Goal: Task Accomplishment & Management: Use online tool/utility

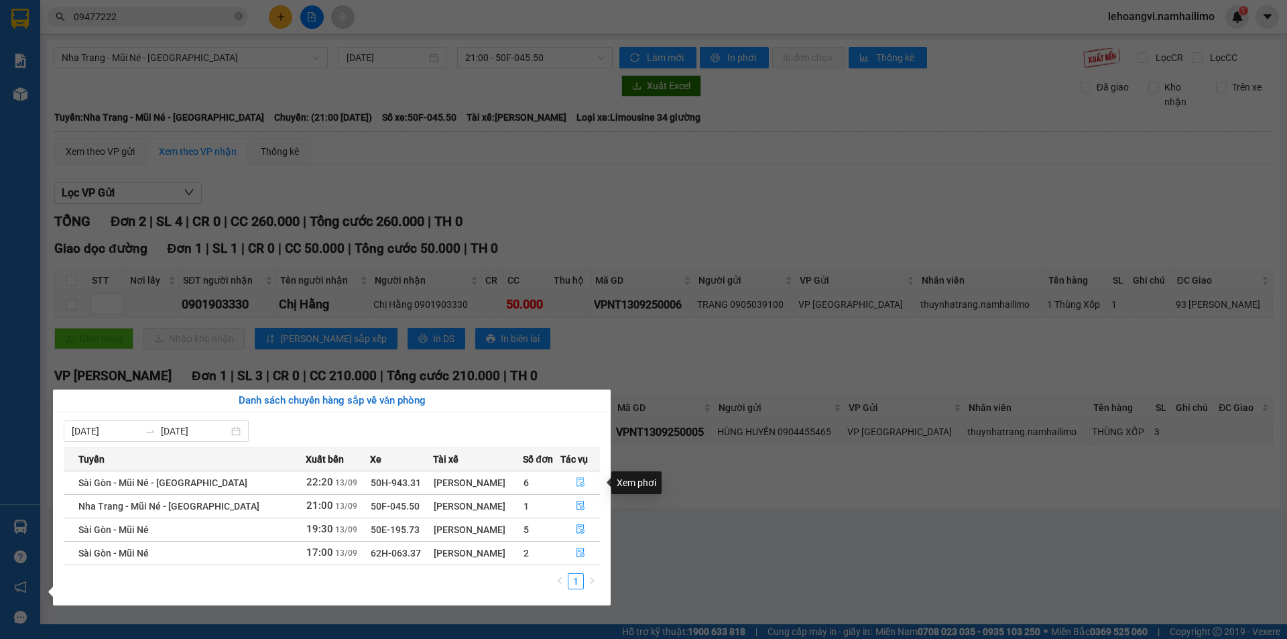
click at [577, 487] on icon "file-done" at bounding box center [580, 481] width 9 height 9
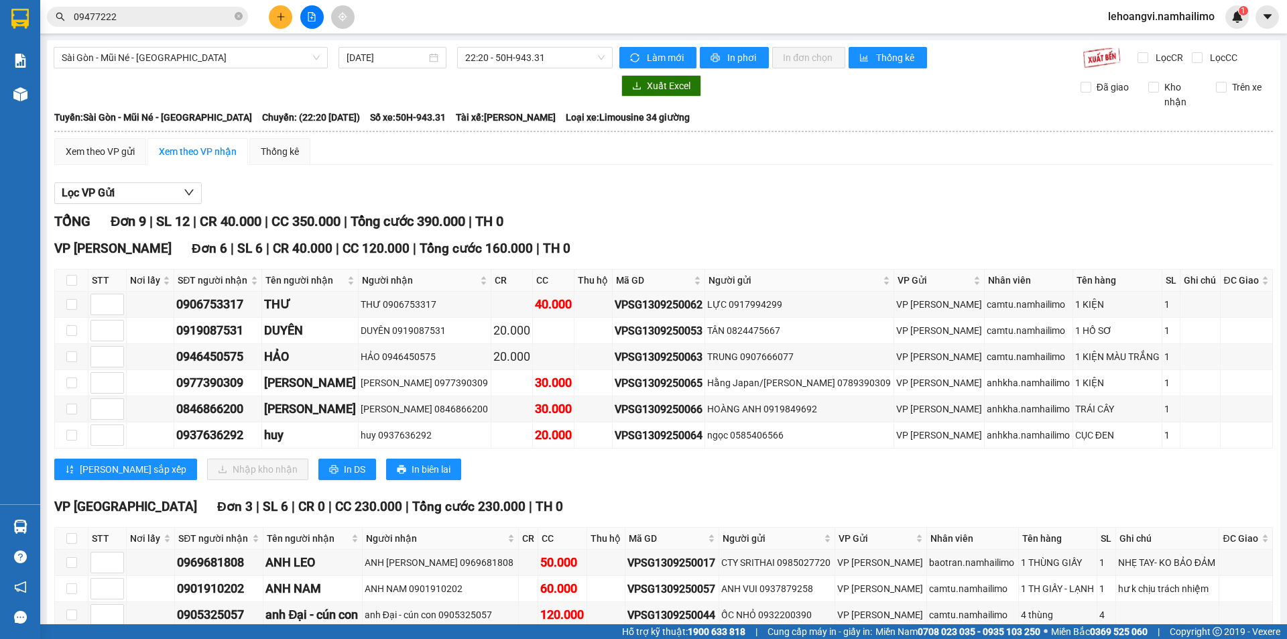
scroll to position [73, 0]
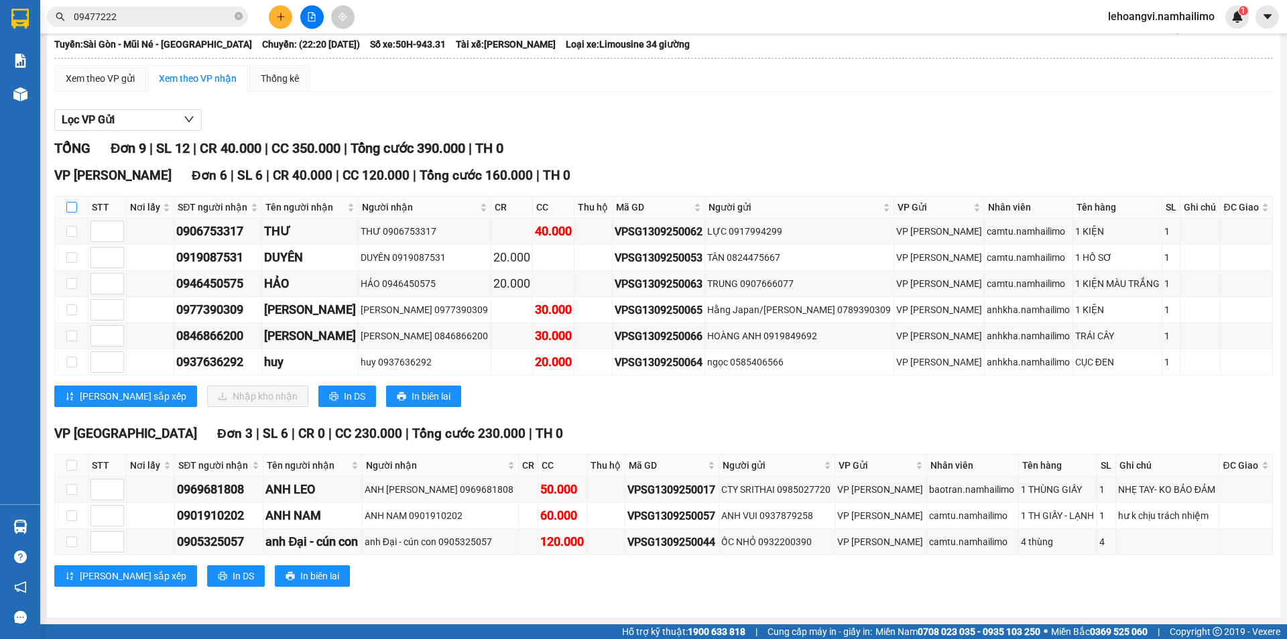
click at [69, 206] on input "checkbox" at bounding box center [71, 207] width 11 height 11
checkbox input "true"
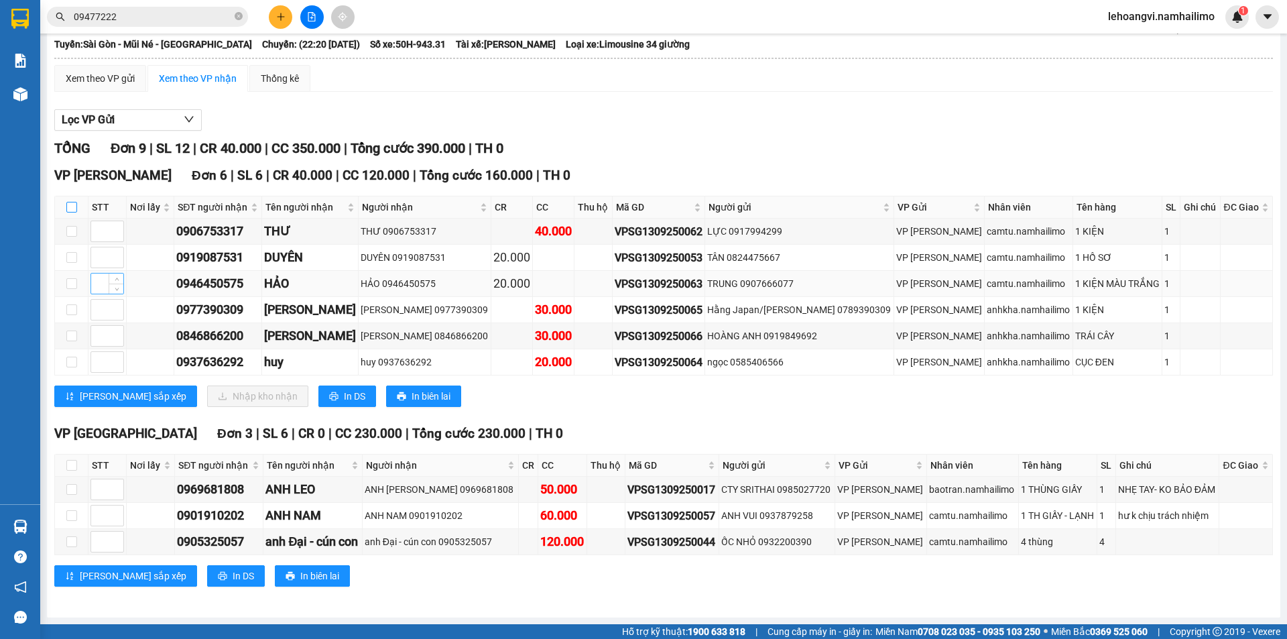
checkbox input "true"
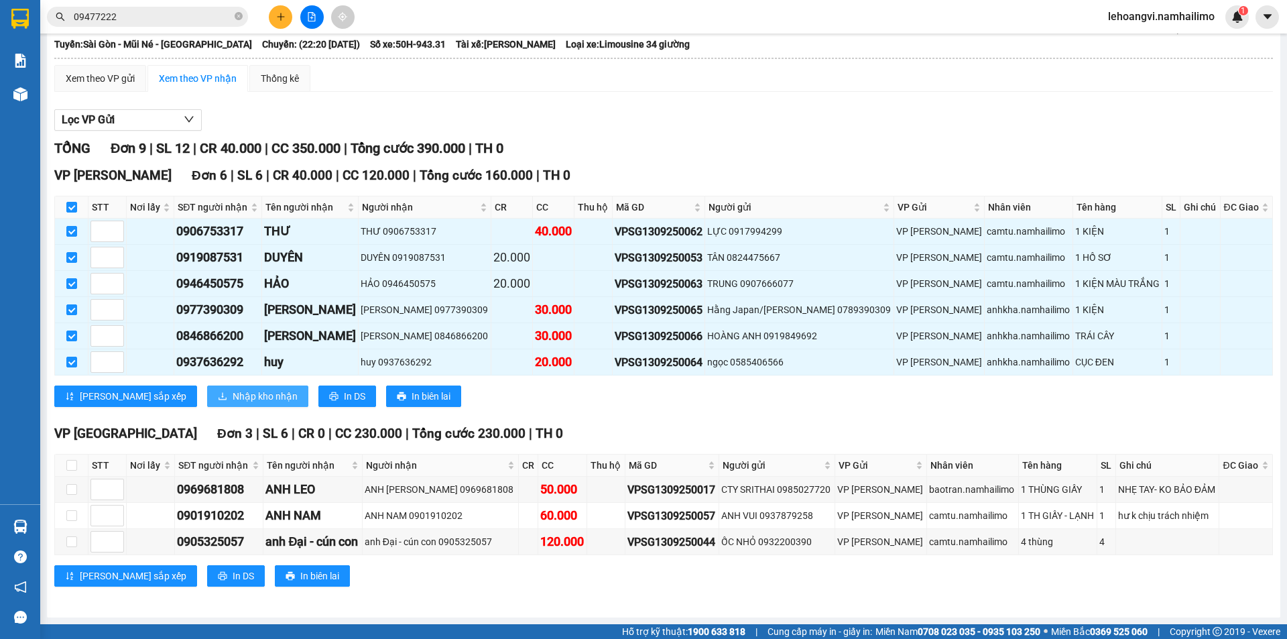
click at [233, 391] on span "Nhập kho nhận" at bounding box center [265, 396] width 65 height 15
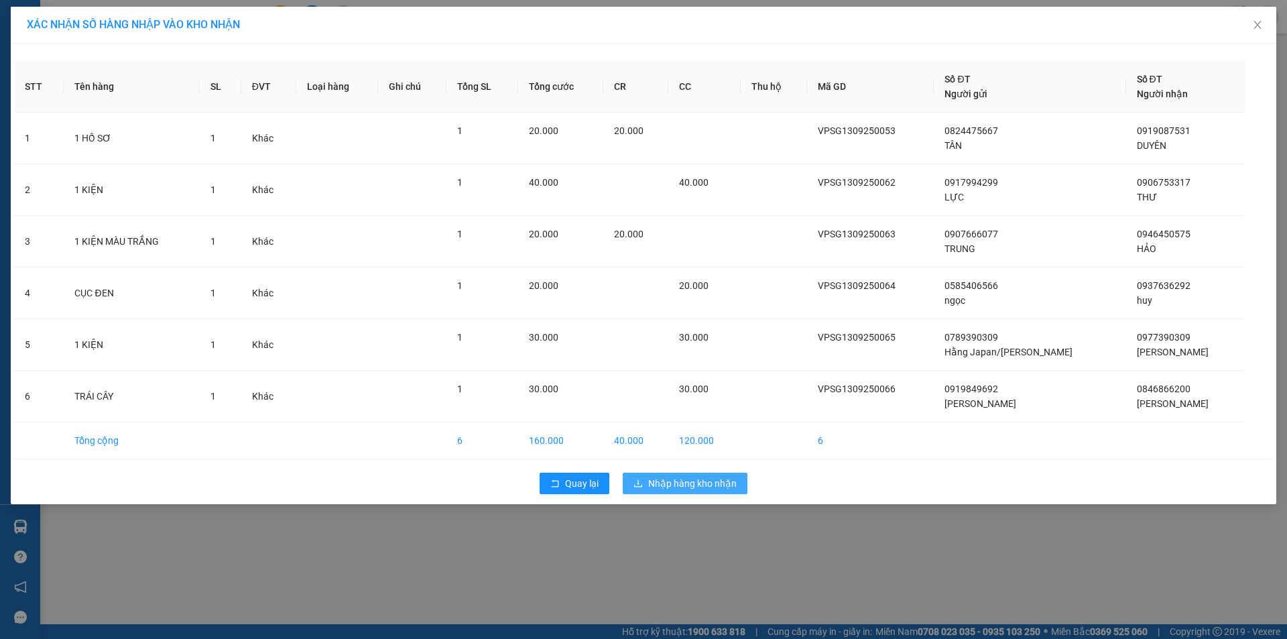
click at [684, 489] on span "Nhập hàng kho nhận" at bounding box center [692, 483] width 88 height 15
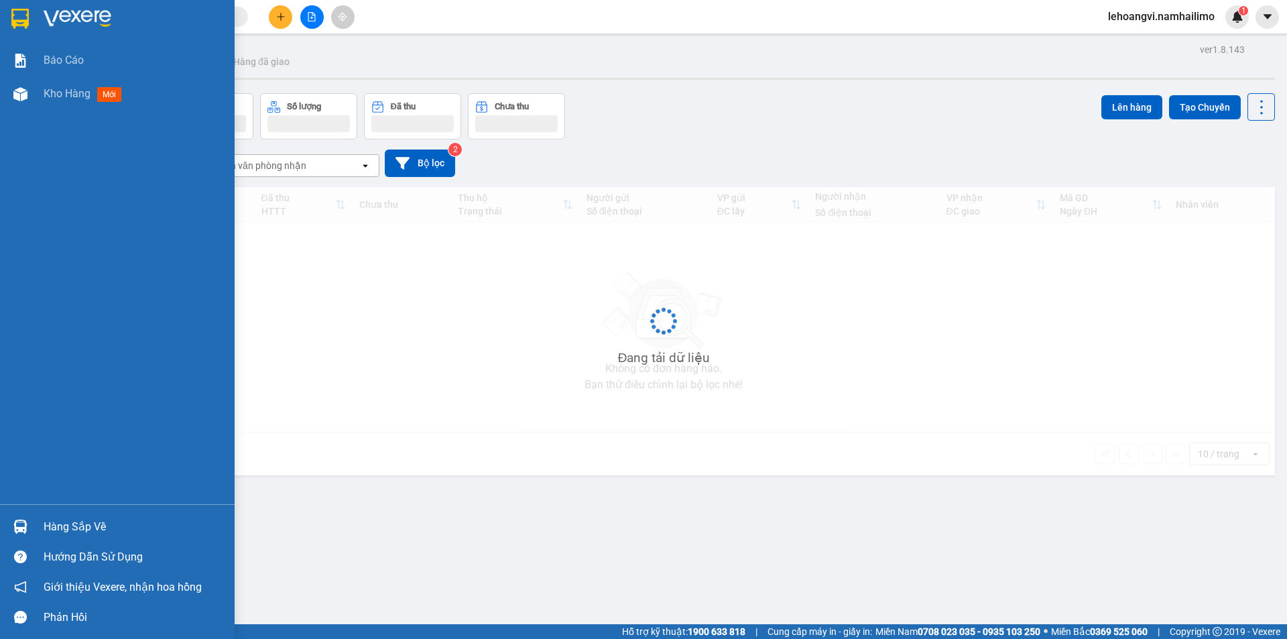
click at [31, 535] on div at bounding box center [20, 526] width 23 height 23
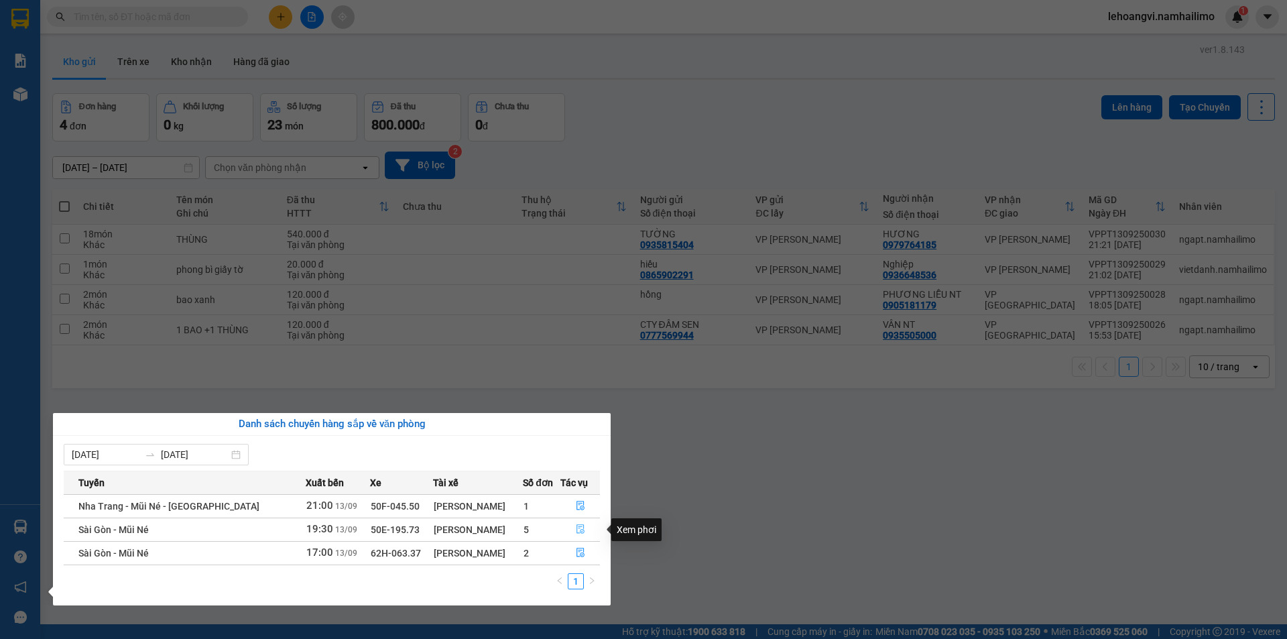
click at [578, 533] on icon "file-done" at bounding box center [580, 528] width 9 height 9
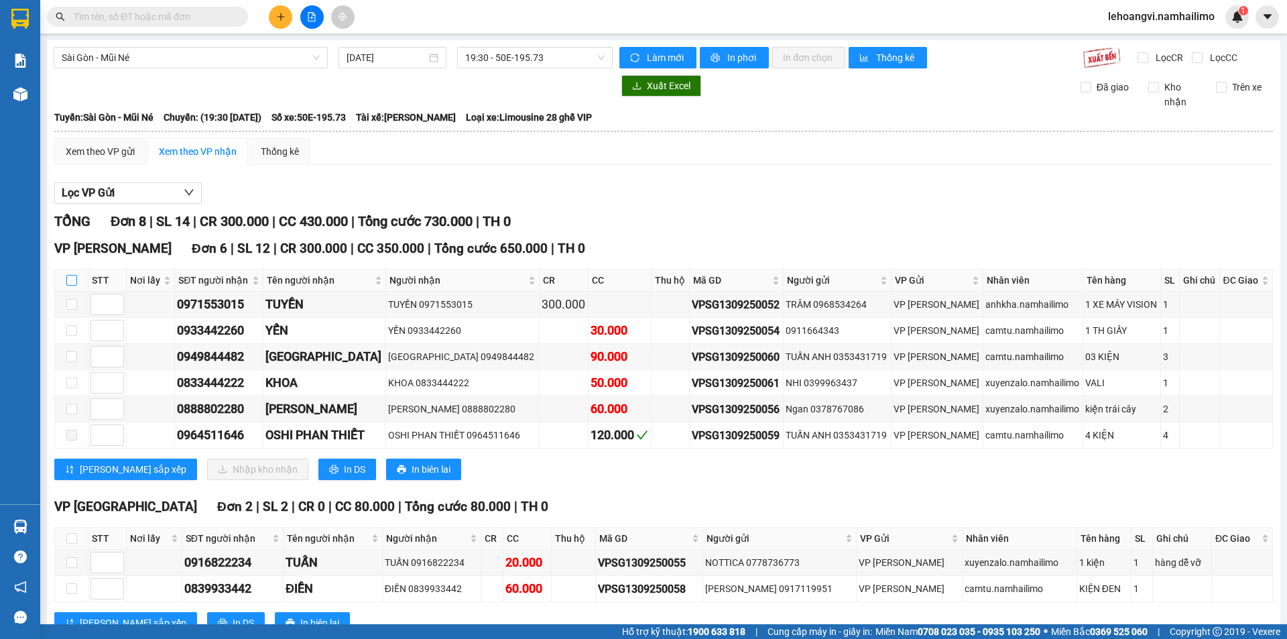
click at [72, 279] on input "checkbox" at bounding box center [71, 280] width 11 height 11
checkbox input "true"
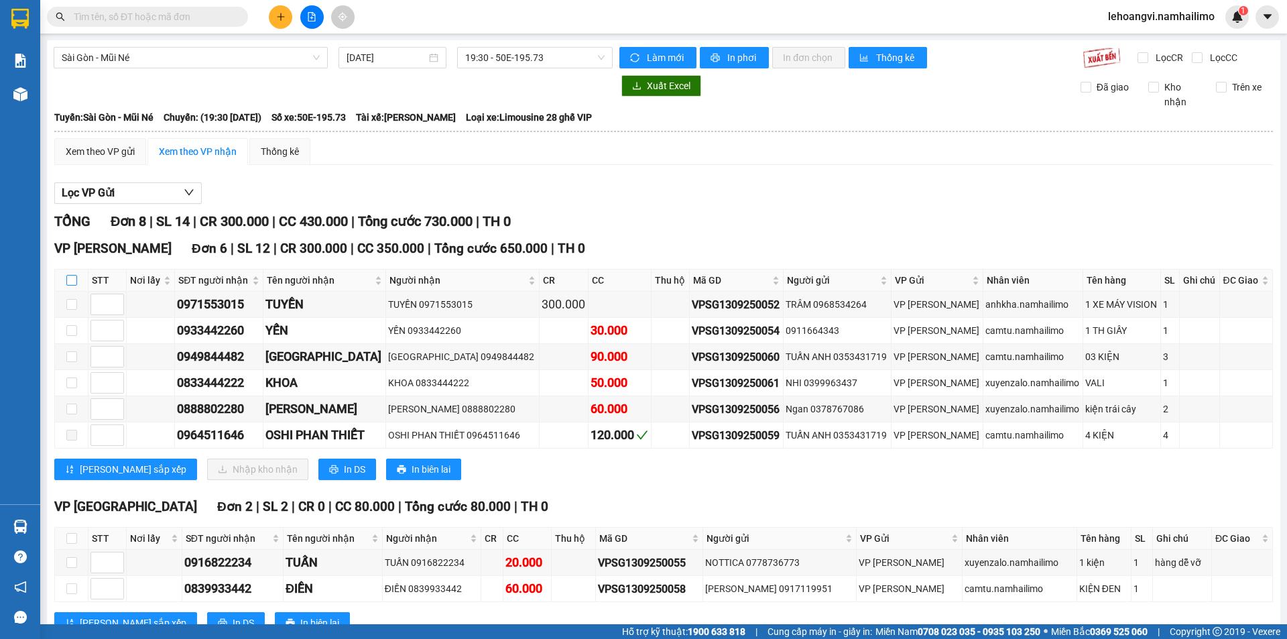
checkbox input "true"
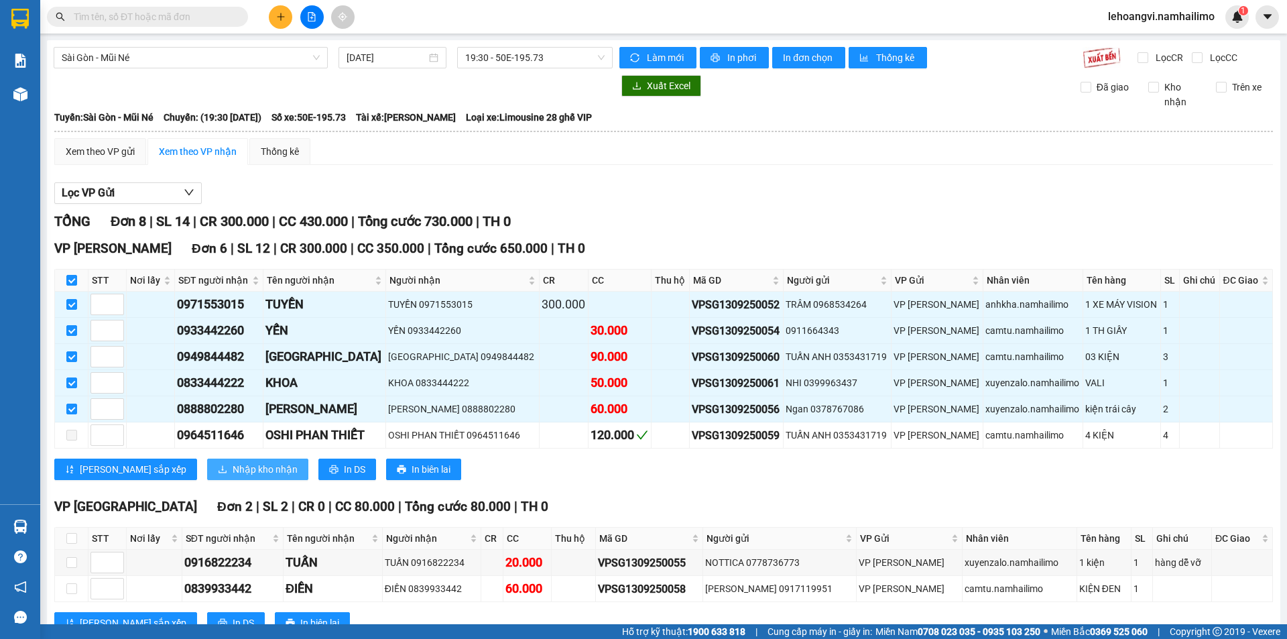
click at [233, 473] on span "Nhập kho nhận" at bounding box center [265, 469] width 65 height 15
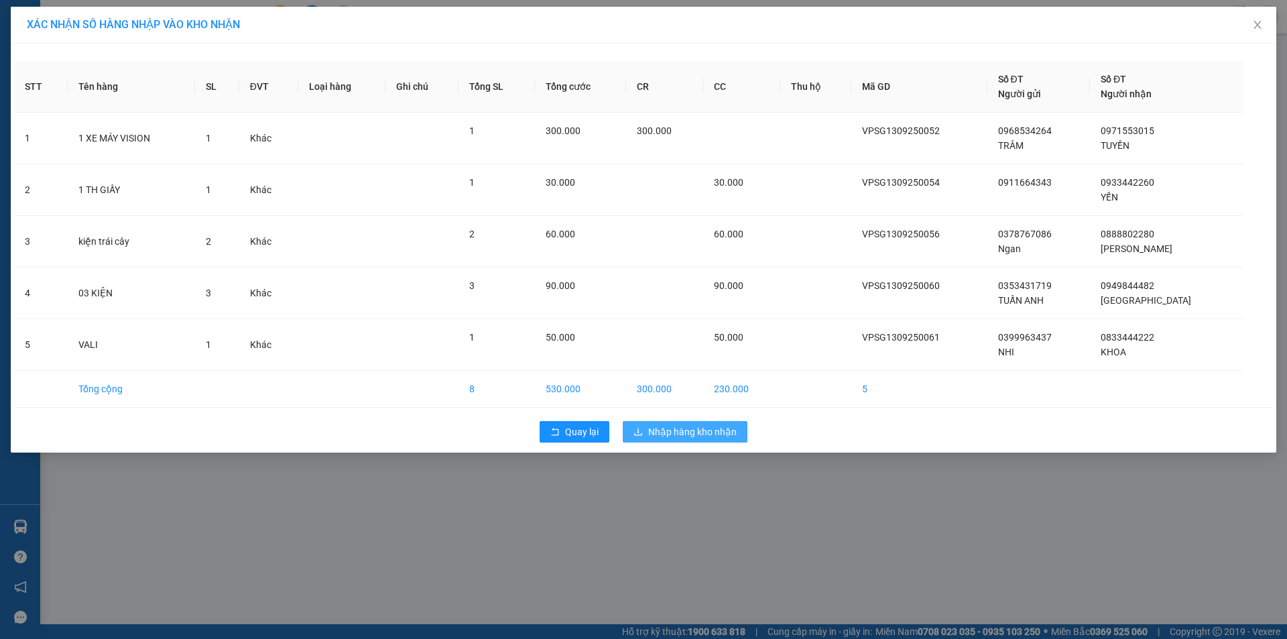
click at [723, 435] on span "Nhập hàng kho nhận" at bounding box center [692, 431] width 88 height 15
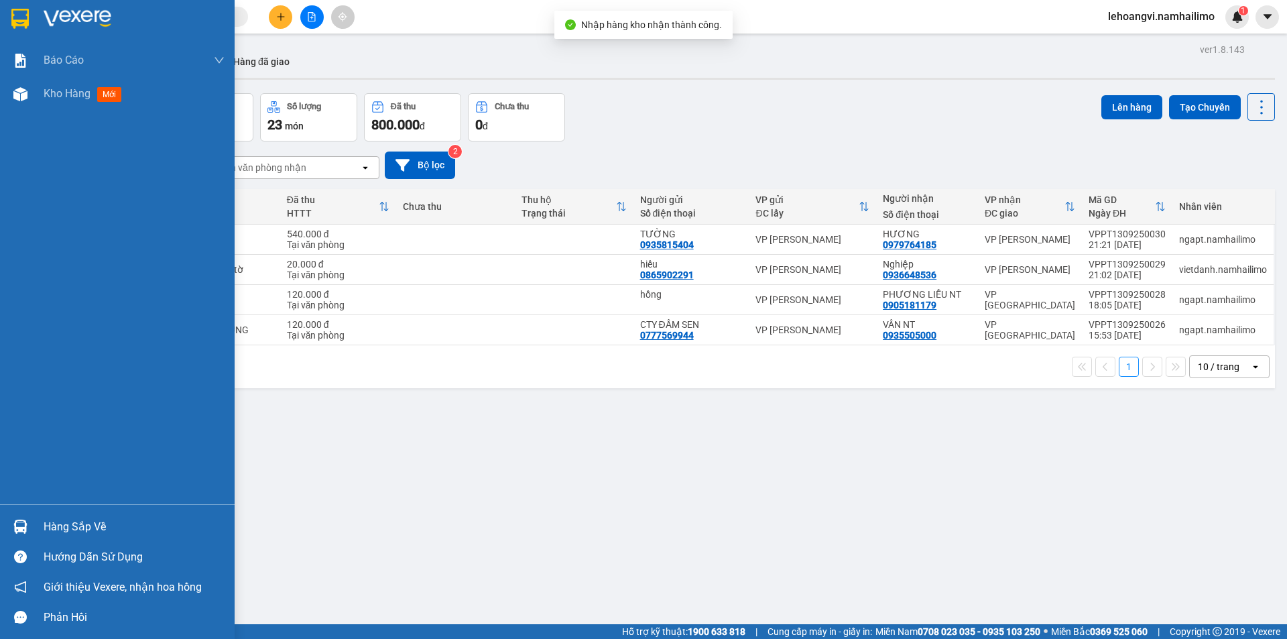
click at [25, 529] on img at bounding box center [20, 527] width 14 height 14
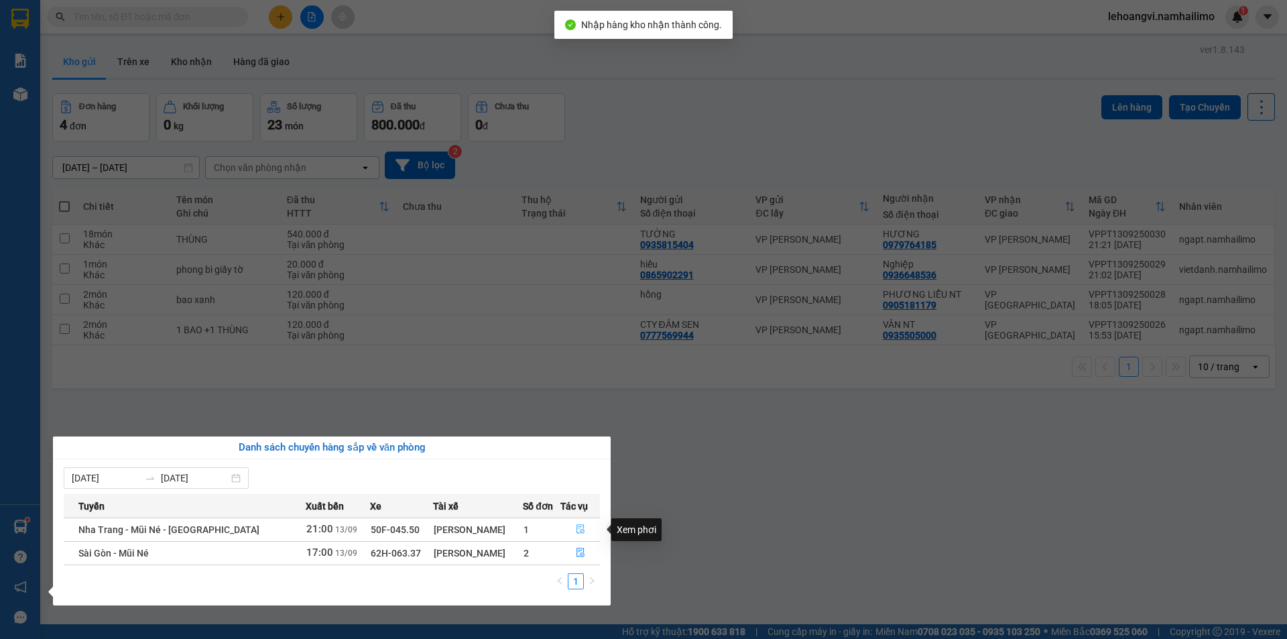
click at [569, 526] on button "button" at bounding box center [580, 529] width 38 height 21
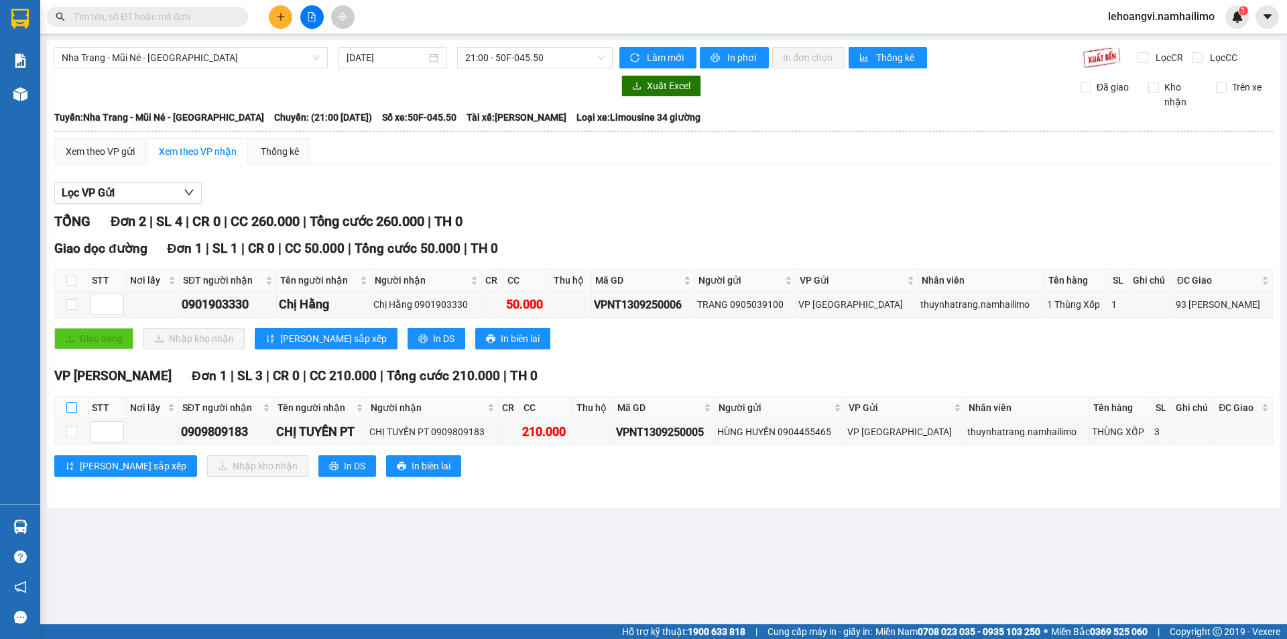
click at [74, 408] on input "checkbox" at bounding box center [71, 407] width 11 height 11
checkbox input "true"
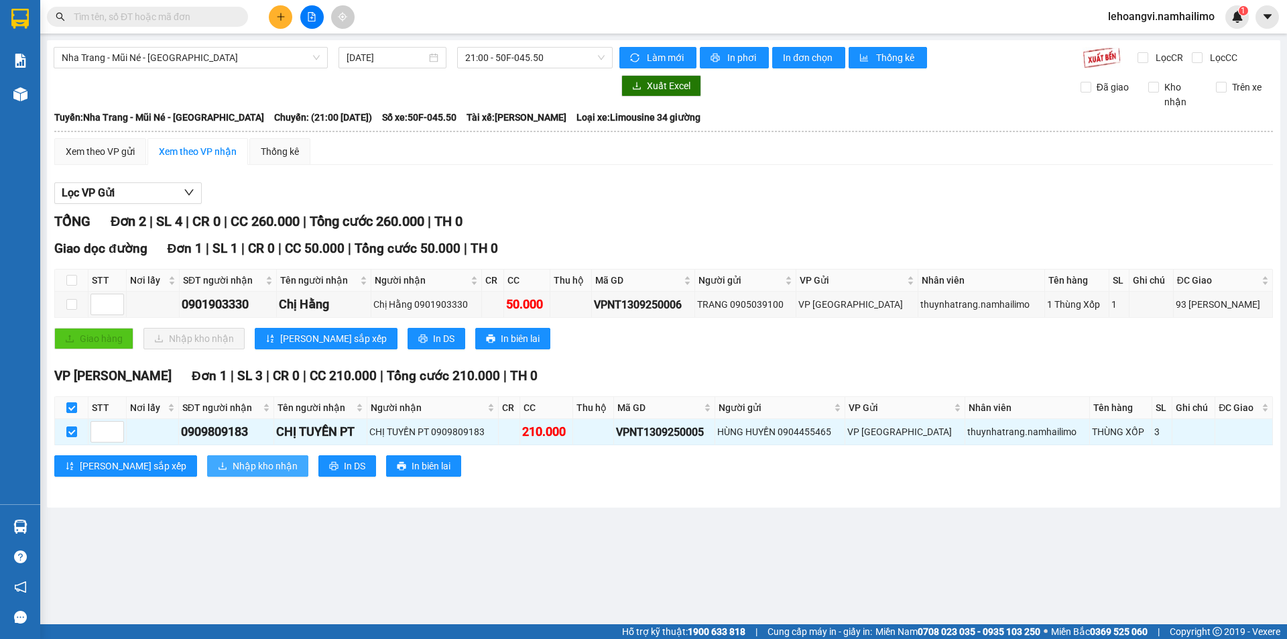
click at [233, 468] on span "Nhập kho nhận" at bounding box center [265, 466] width 65 height 15
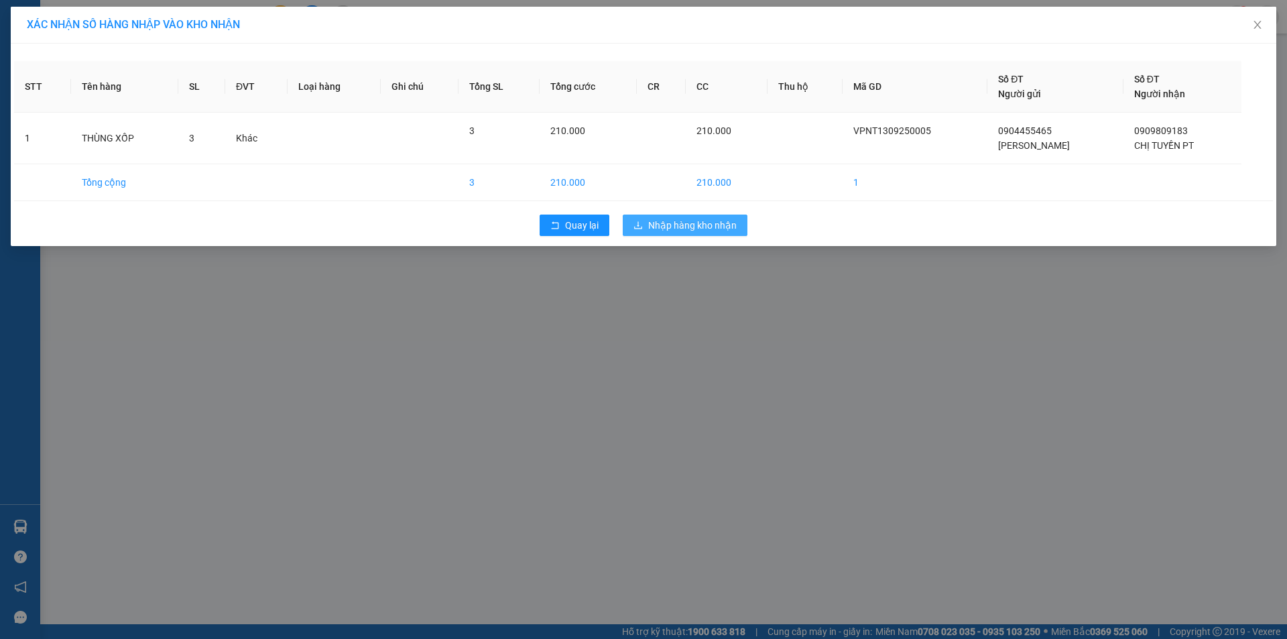
click at [703, 229] on span "Nhập hàng kho nhận" at bounding box center [692, 225] width 88 height 15
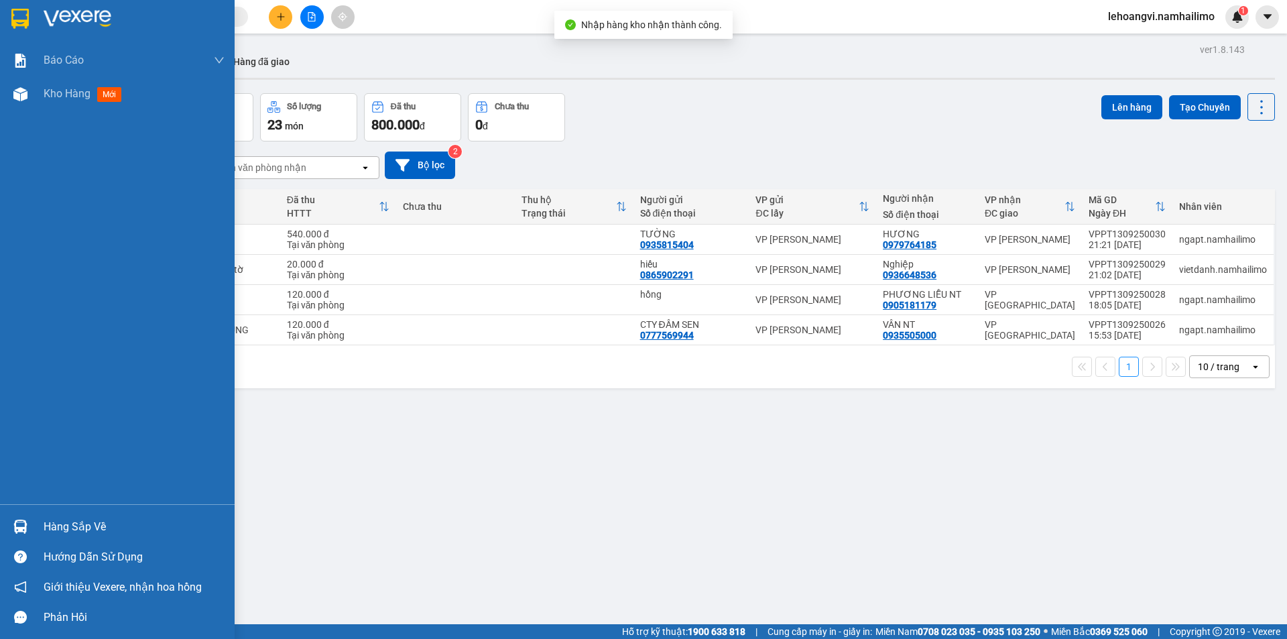
click at [17, 529] on img at bounding box center [20, 527] width 14 height 14
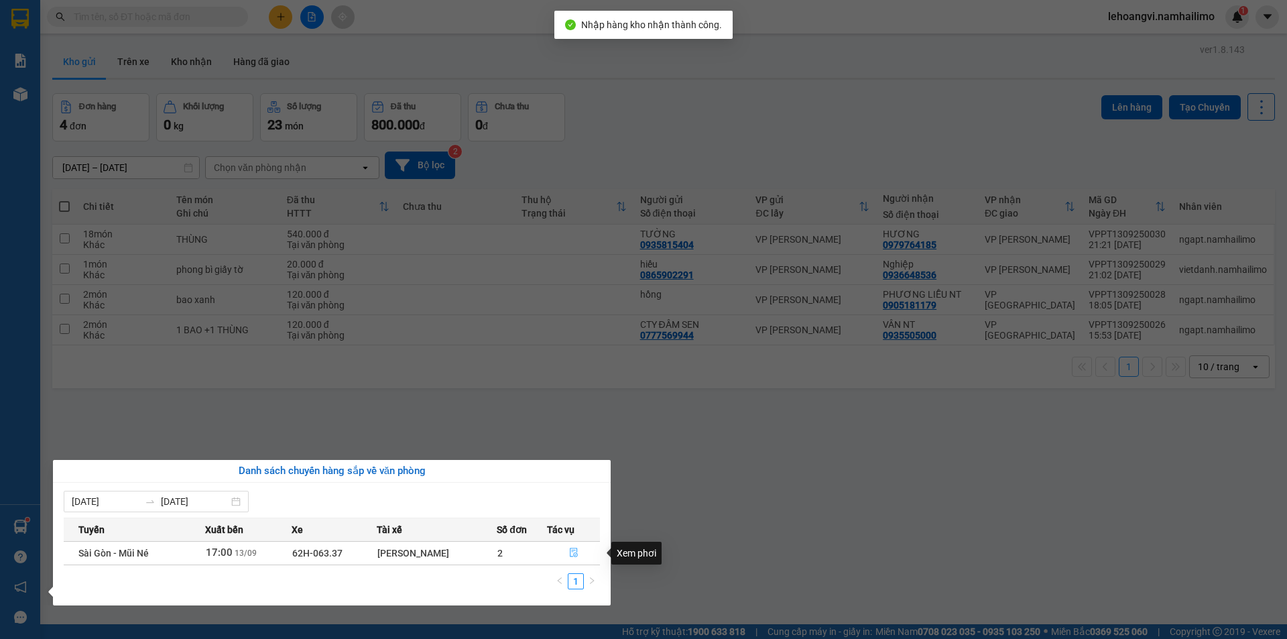
click at [577, 554] on icon "file-done" at bounding box center [573, 552] width 9 height 9
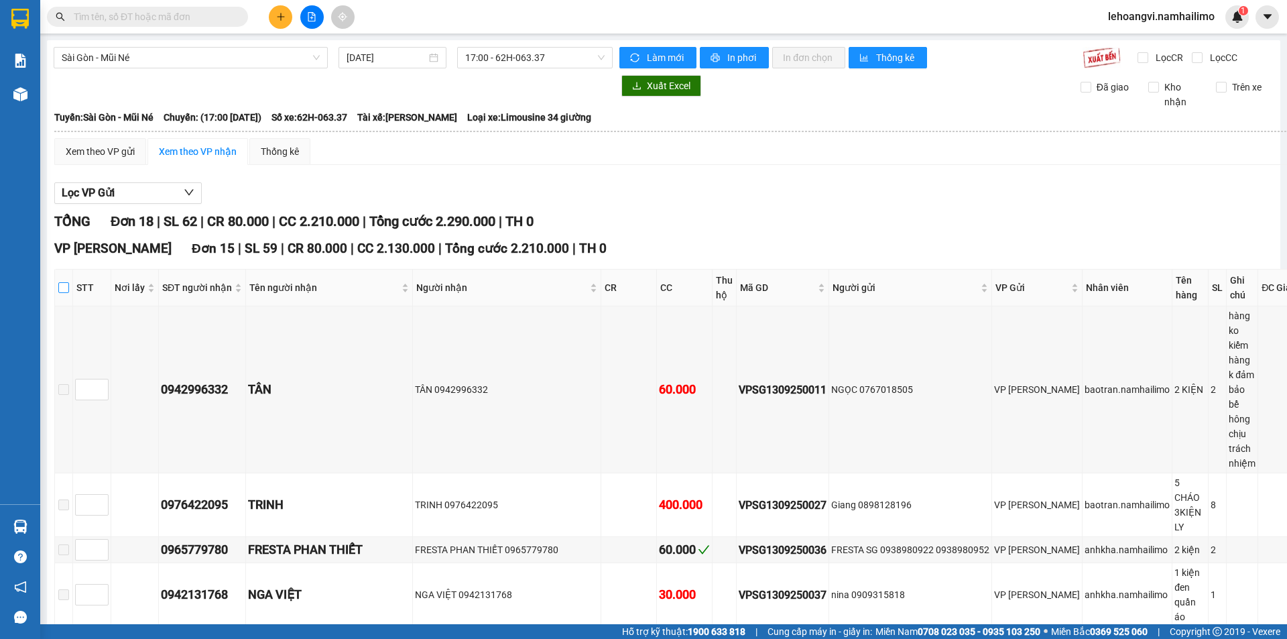
click at [66, 290] on input "checkbox" at bounding box center [63, 287] width 11 height 11
checkbox input "true"
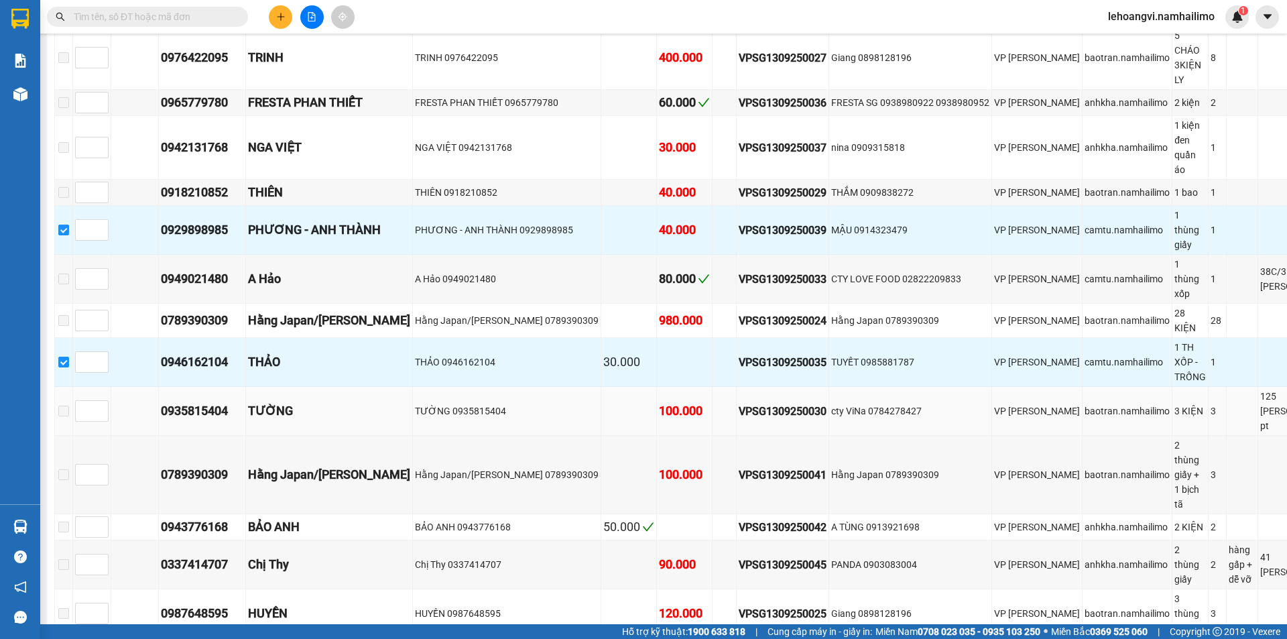
scroll to position [625, 0]
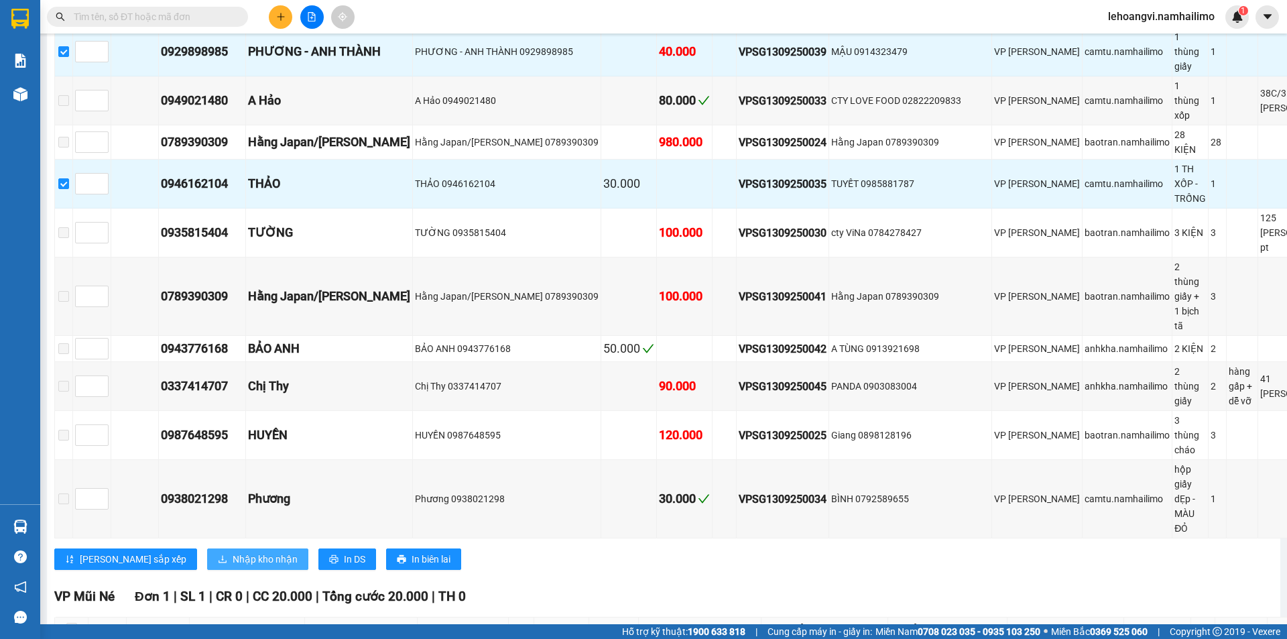
click at [233, 552] on span "Nhập kho nhận" at bounding box center [265, 559] width 65 height 15
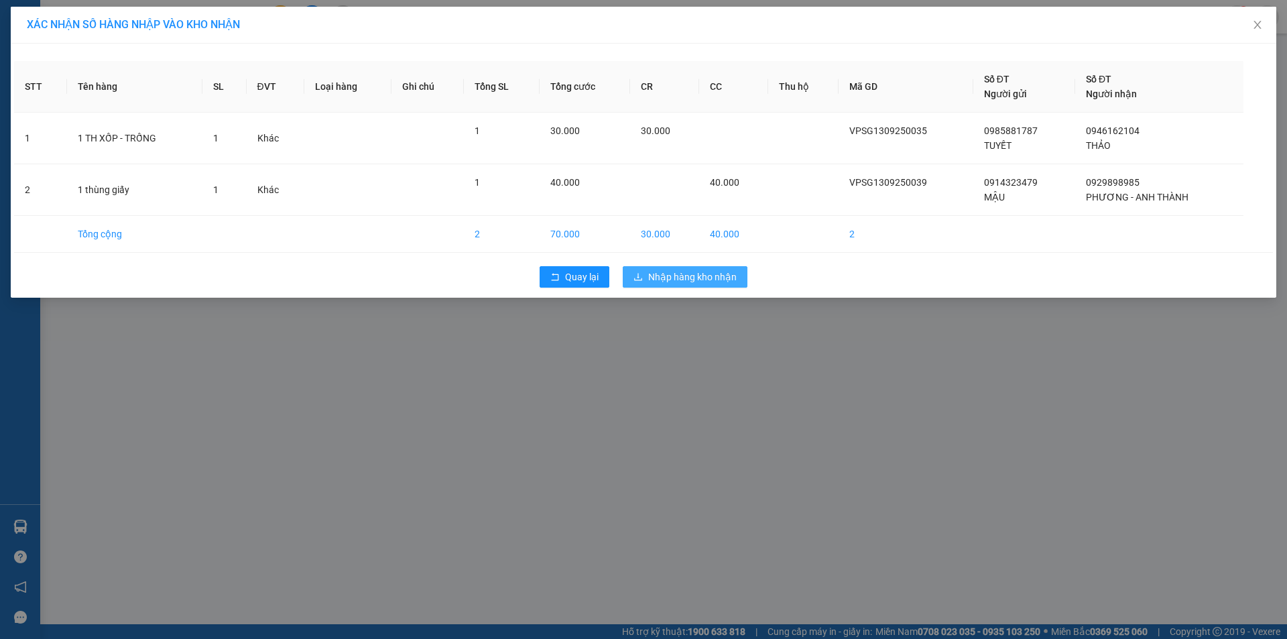
click at [724, 278] on span "Nhập hàng kho nhận" at bounding box center [692, 276] width 88 height 15
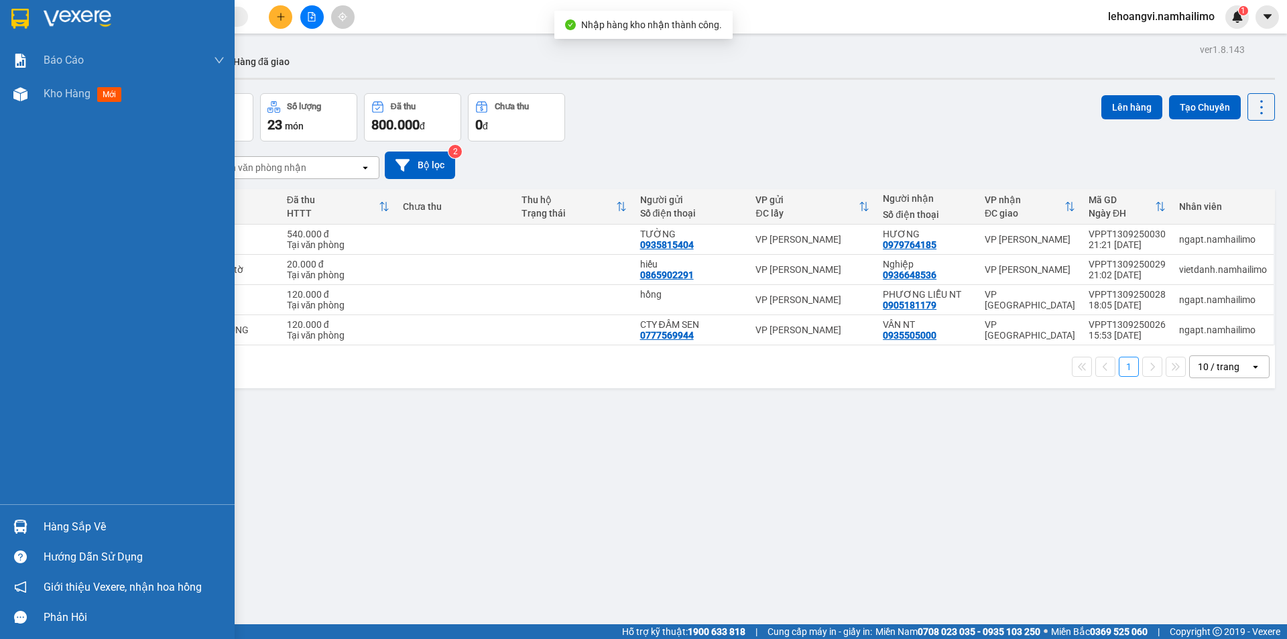
click at [19, 528] on img at bounding box center [20, 527] width 14 height 14
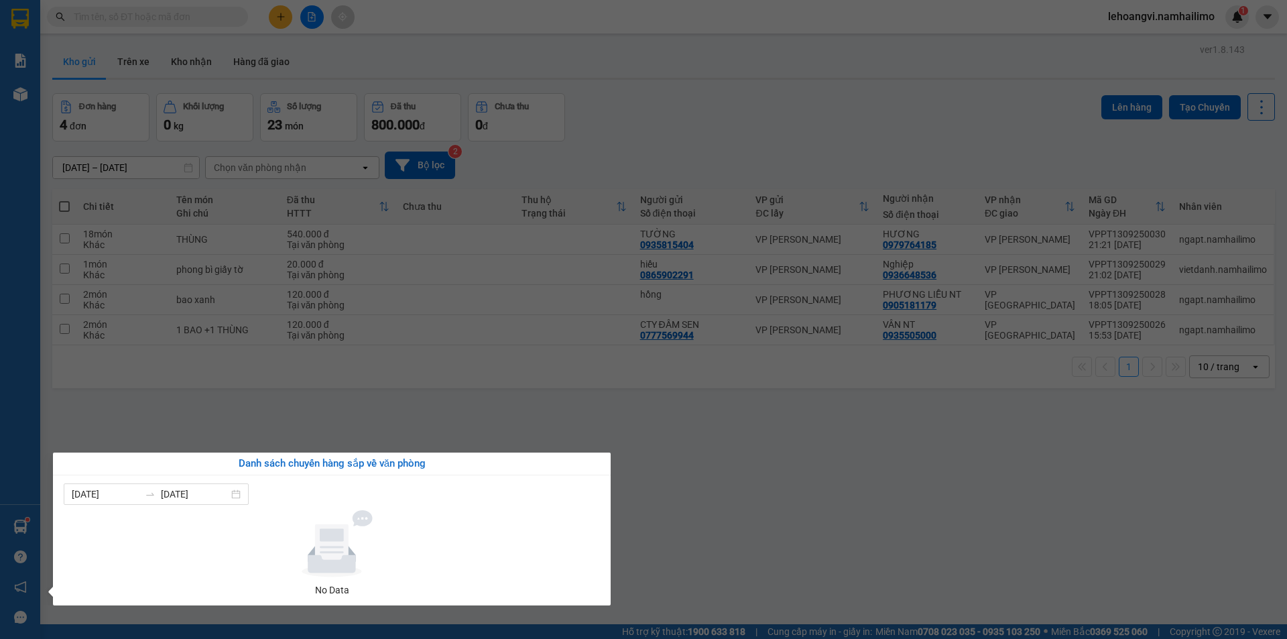
click at [865, 529] on section "Kết quả tìm kiếm ( 0 ) Bộ lọc No Data lehoangvi.namhailimo 1 Báo cáo Báo cáo dò…" at bounding box center [643, 319] width 1287 height 639
